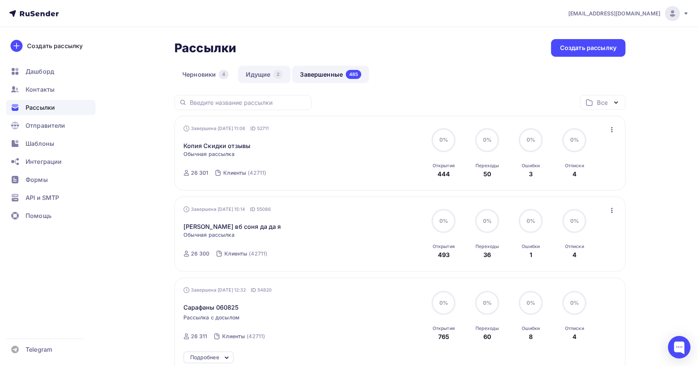
click at [260, 70] on link "Идущие 2" at bounding box center [264, 74] width 53 height 17
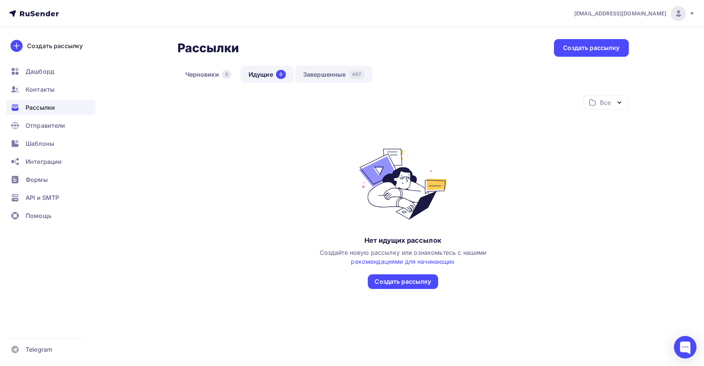
click at [329, 66] on link "Завершенные 487" at bounding box center [333, 74] width 77 height 17
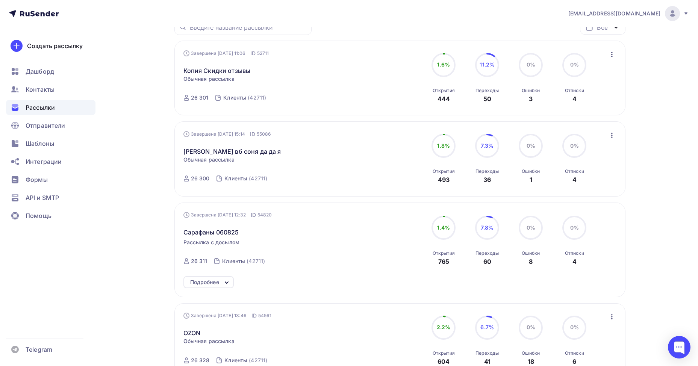
scroll to position [150, 0]
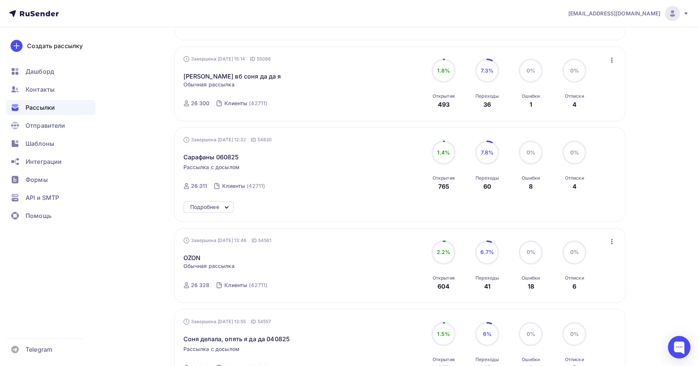
click at [217, 208] on div "Подробнее" at bounding box center [204, 207] width 29 height 9
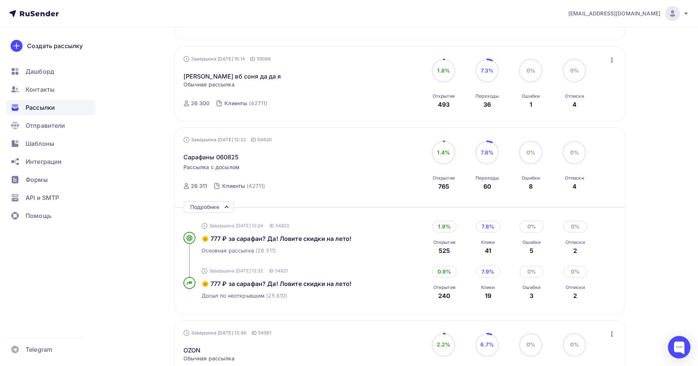
click at [217, 208] on div "Подробнее" at bounding box center [204, 207] width 29 height 9
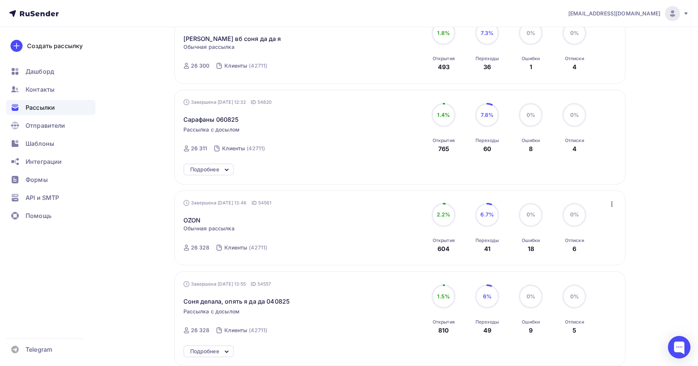
scroll to position [263, 0]
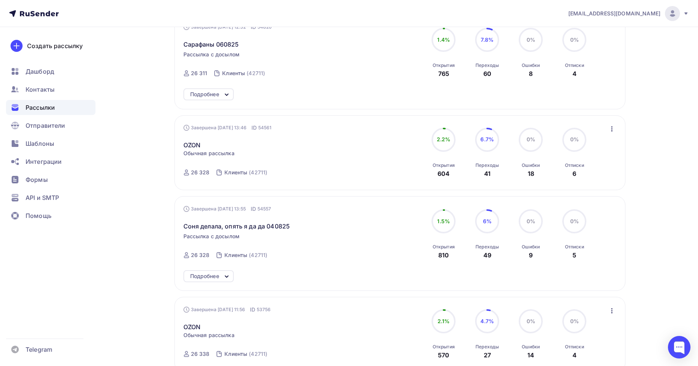
click at [225, 273] on icon at bounding box center [226, 276] width 9 height 9
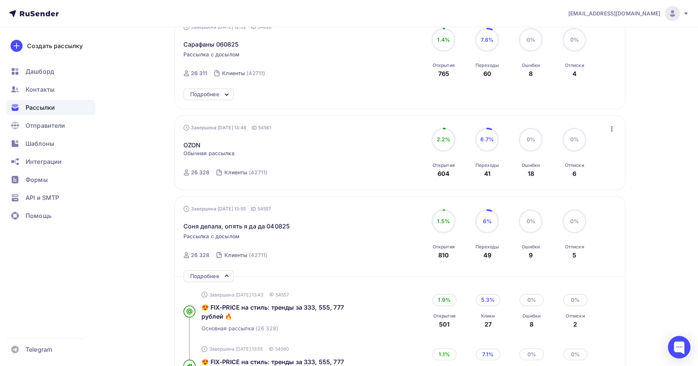
scroll to position [339, 0]
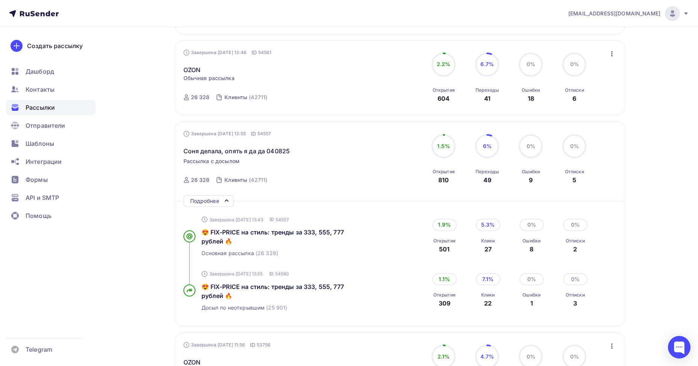
click at [227, 205] on icon at bounding box center [226, 200] width 9 height 9
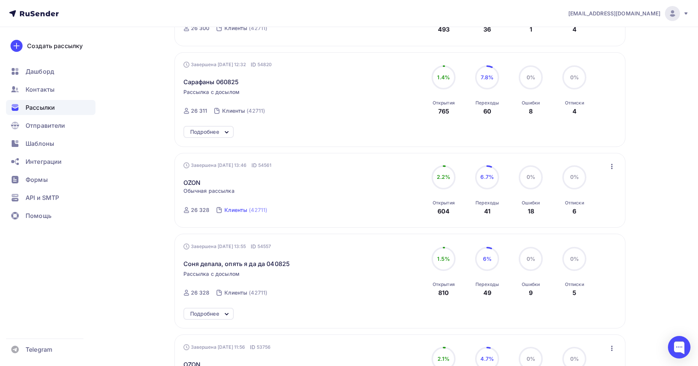
scroll to position [188, 0]
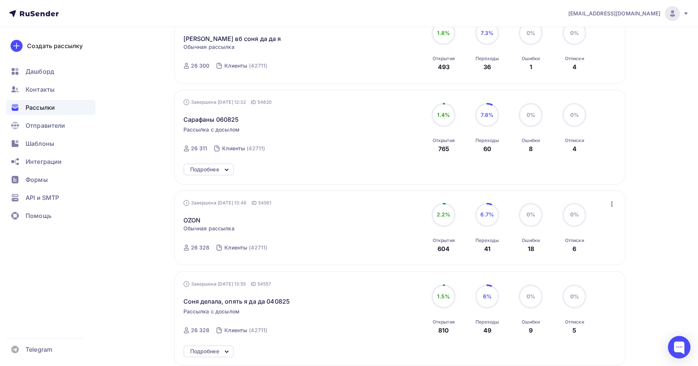
click at [224, 163] on div "Завершена [DATE] 12:32 ID 54820 Сарафаны 060825 Рассылка с досылом Завершена [D…" at bounding box center [400, 137] width 451 height 95
click at [224, 169] on icon at bounding box center [226, 169] width 9 height 9
